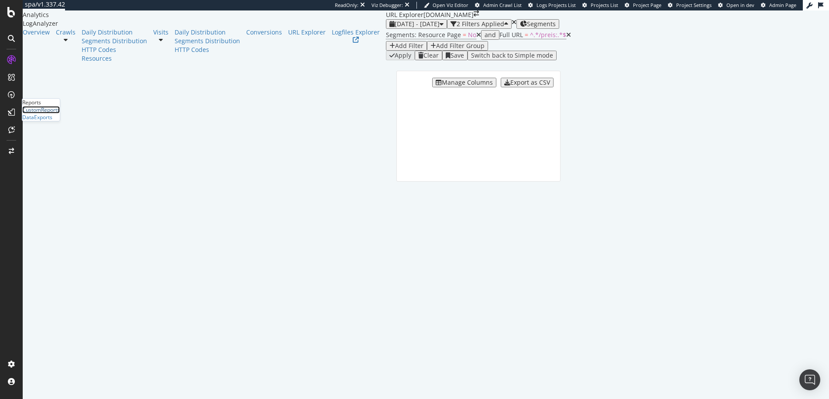
click at [45, 114] on div "CustomReports" at bounding box center [41, 109] width 38 height 7
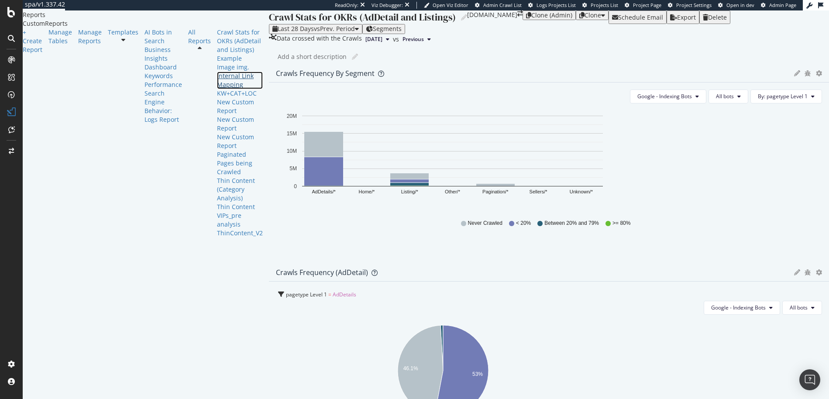
click at [217, 89] on div "Internal Link Mapping" at bounding box center [240, 80] width 46 height 17
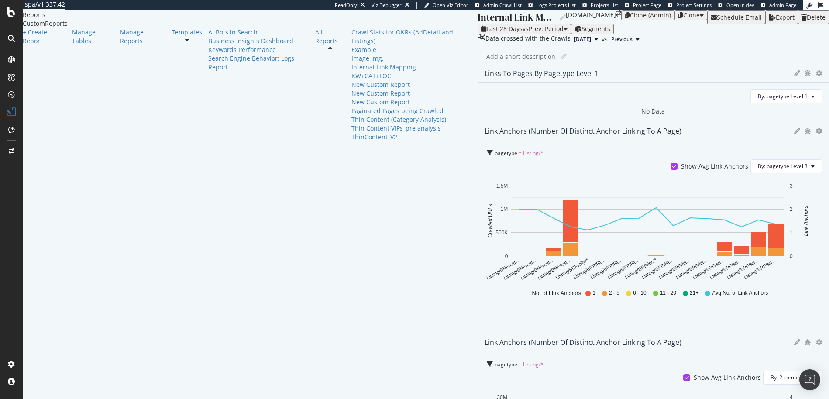
click at [487, 63] on div "Add a short description Add a short description" at bounding box center [658, 56] width 343 height 13
click at [478, 85] on div "Internal Link Mapping Internal Link Mapping Kleinanzeigen.de Clone (Admin) Clon…" at bounding box center [654, 204] width 352 height 389
click at [57, 323] on div "Project settings" at bounding box center [45, 324] width 37 height 7
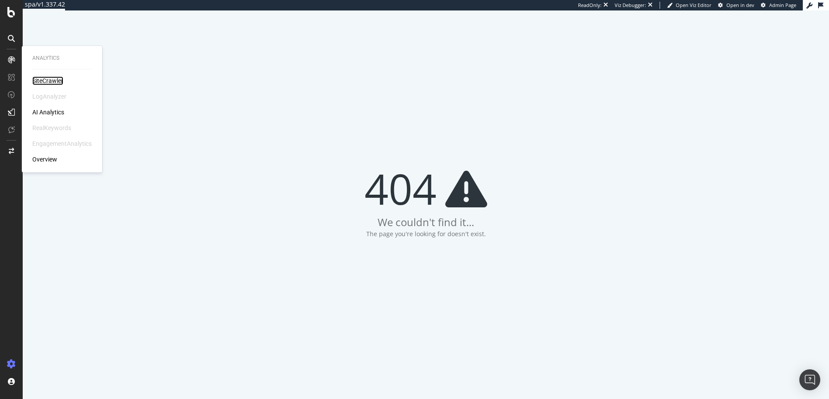
click at [38, 76] on div "SiteCrawler" at bounding box center [47, 80] width 31 height 9
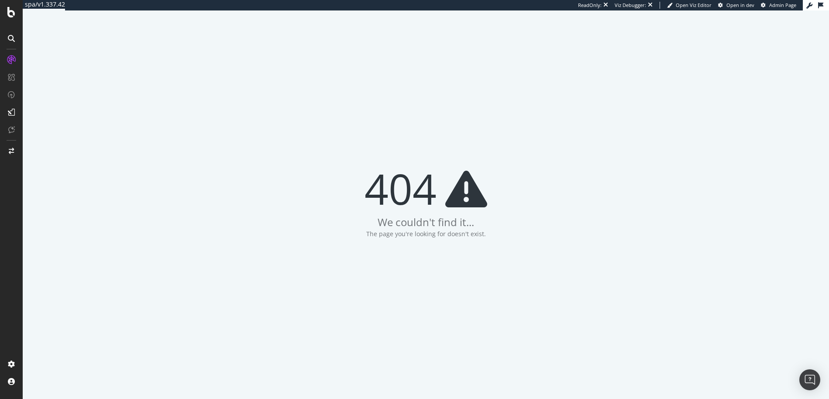
click at [415, 193] on div "404" at bounding box center [426, 189] width 123 height 44
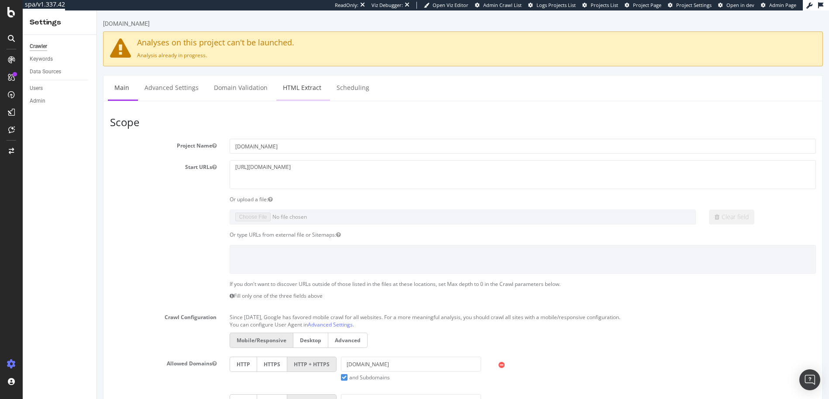
click at [307, 90] on link "HTML Extract" at bounding box center [302, 88] width 52 height 24
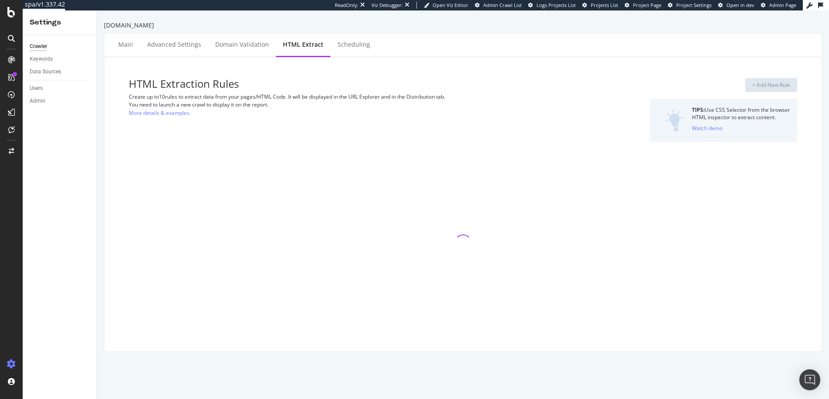
select select "count"
select select "i"
select select "exist"
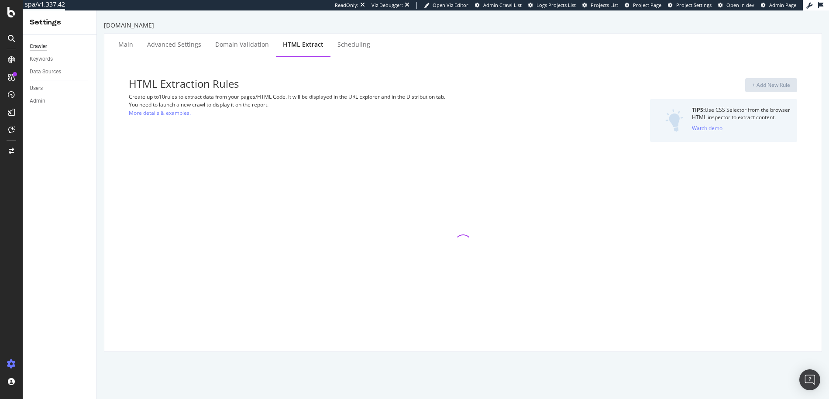
select select "html.length"
select select "exist"
select select "list"
select select "count"
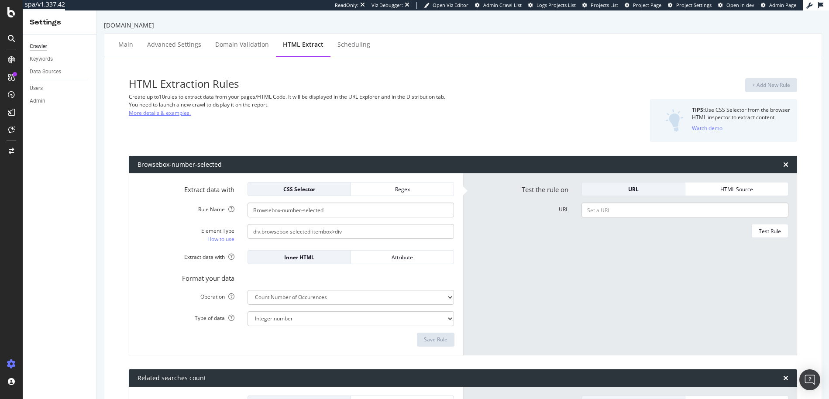
click at [186, 114] on link "More details & examples." at bounding box center [160, 112] width 62 height 9
click at [225, 49] on div "Domain Validation" at bounding box center [242, 45] width 68 height 24
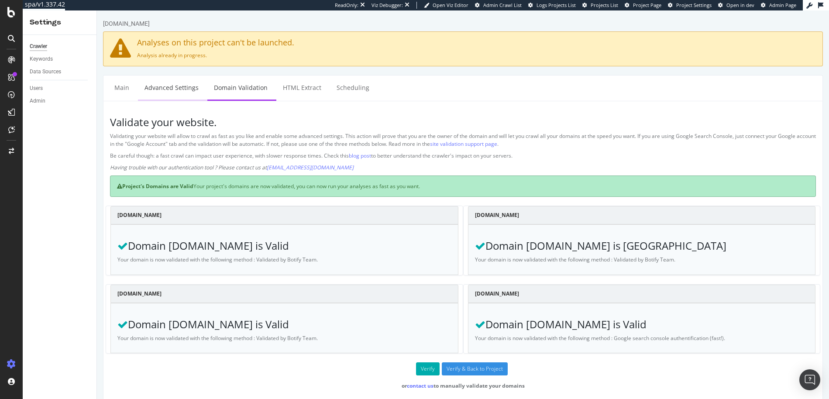
click at [163, 81] on link "Advanced Settings" at bounding box center [171, 88] width 67 height 24
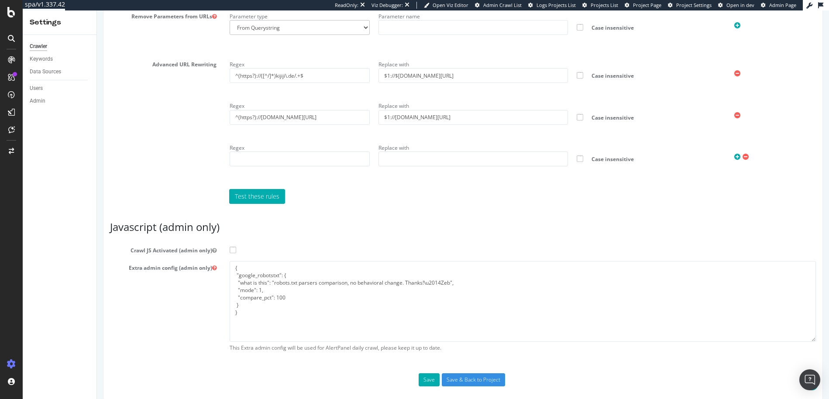
scroll to position [702, 0]
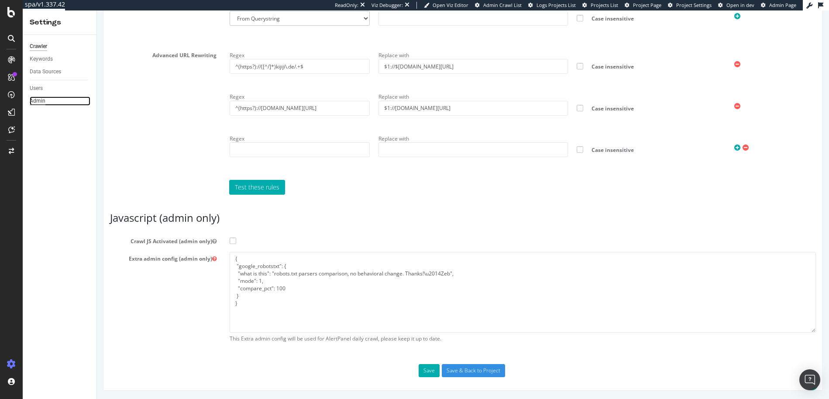
click at [34, 102] on div "Admin" at bounding box center [38, 101] width 16 height 9
